Goal: Task Accomplishment & Management: Manage account settings

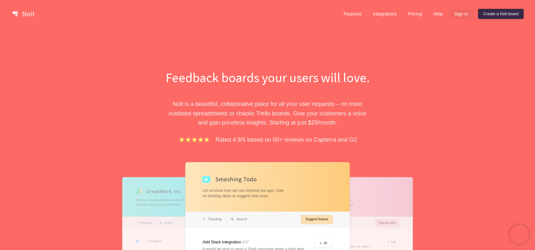
click at [463, 14] on link "Sign in" at bounding box center [461, 14] width 24 height 10
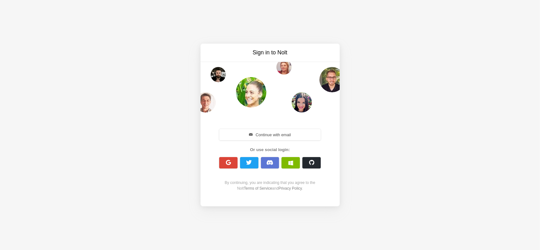
click at [273, 165] on span "button" at bounding box center [270, 162] width 7 height 5
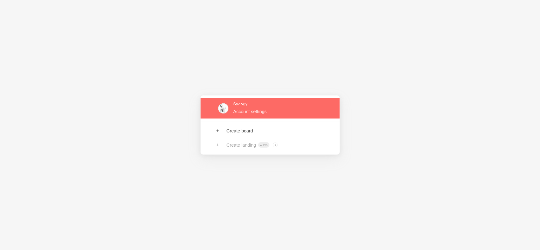
click at [236, 109] on link at bounding box center [270, 108] width 139 height 21
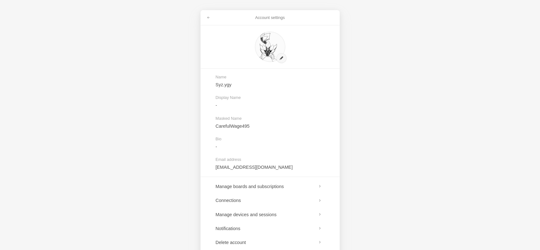
click at [175, 150] on div "Account settings Name [PERSON_NAME].ygy Display Name - Masked Name CarefulWage4…" at bounding box center [270, 125] width 540 height 250
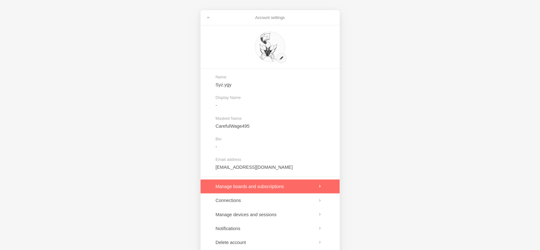
click at [238, 181] on link at bounding box center [270, 187] width 139 height 14
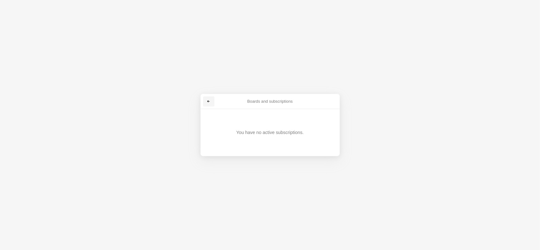
click at [209, 101] on span at bounding box center [209, 102] width 4 height 4
